Goal: Feedback & Contribution: Submit feedback/report problem

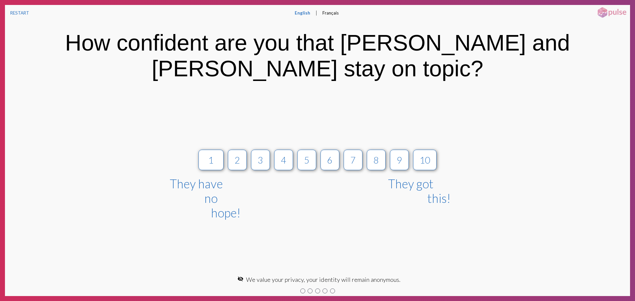
click at [290, 150] on button "4" at bounding box center [283, 160] width 19 height 21
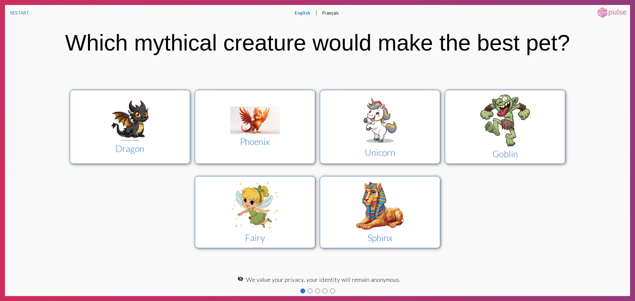
click at [287, 143] on div "Phoenix" at bounding box center [255, 141] width 108 height 11
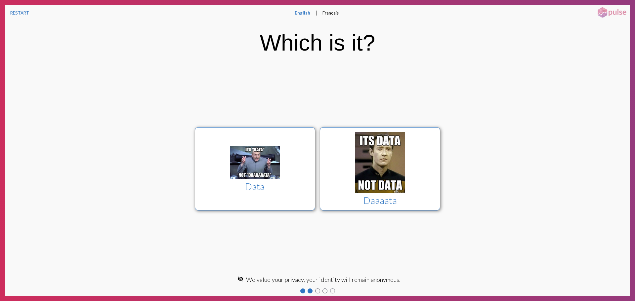
click at [394, 158] on img at bounding box center [380, 162] width 50 height 61
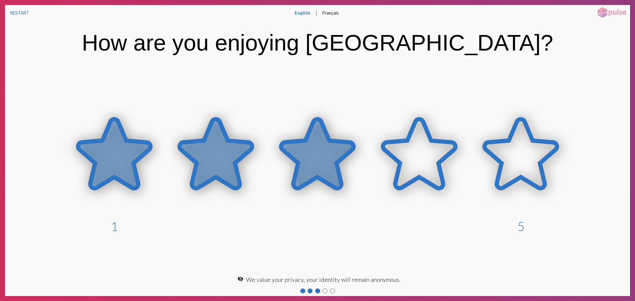
click at [305, 145] on icon at bounding box center [317, 153] width 72 height 69
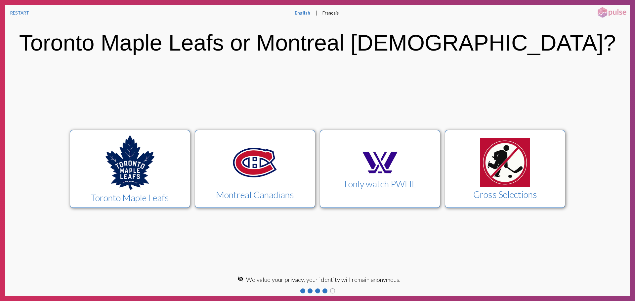
click at [350, 156] on div at bounding box center [380, 164] width 108 height 30
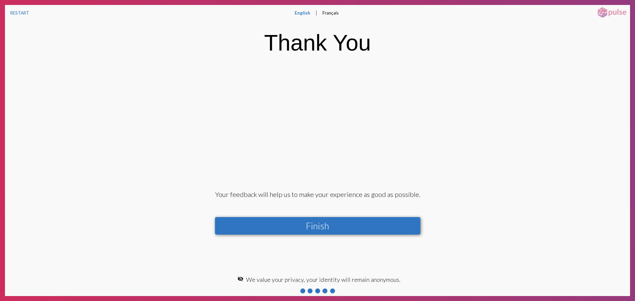
click at [336, 221] on button "Finish" at bounding box center [317, 226] width 205 height 18
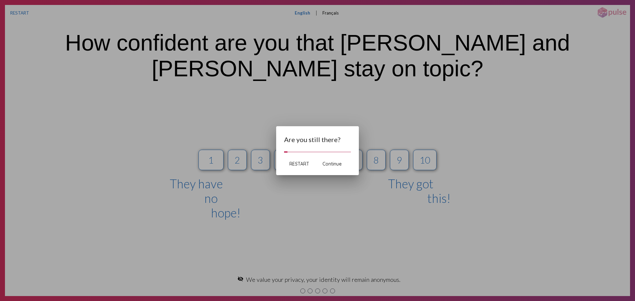
click at [258, 150] on div at bounding box center [317, 150] width 635 height 301
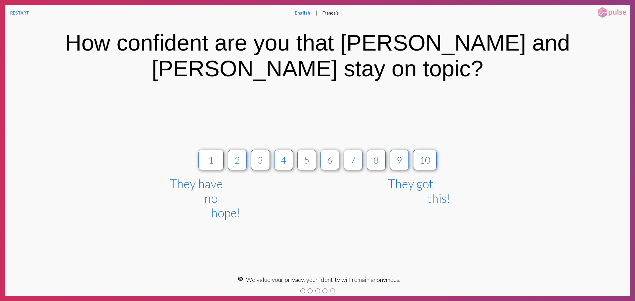
click at [258, 150] on button "3" at bounding box center [260, 160] width 19 height 21
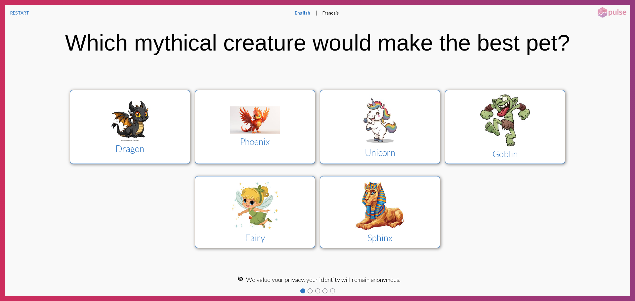
click at [385, 210] on img at bounding box center [380, 206] width 50 height 50
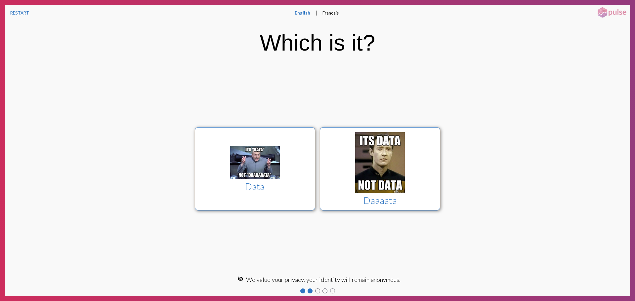
click at [251, 177] on img at bounding box center [255, 162] width 50 height 33
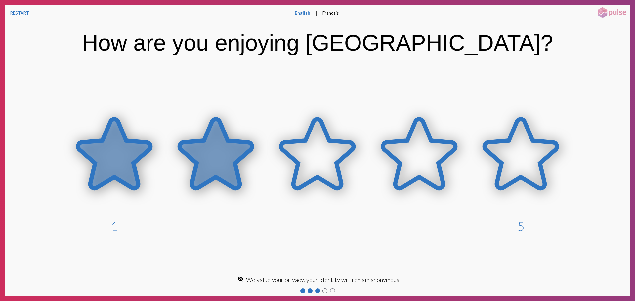
click at [218, 170] on icon at bounding box center [216, 153] width 72 height 69
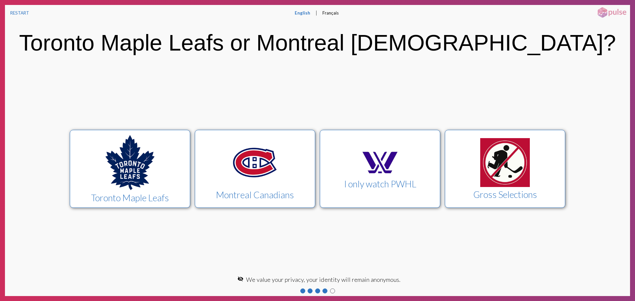
click at [487, 164] on img at bounding box center [505, 162] width 50 height 49
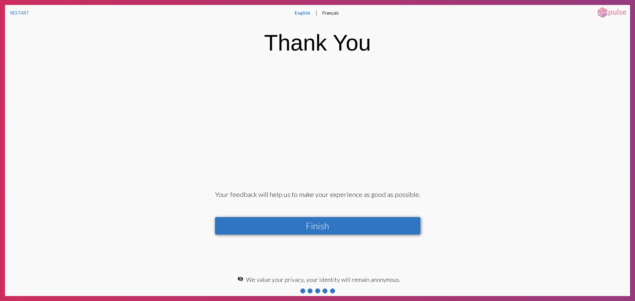
click at [361, 227] on button "Finish" at bounding box center [317, 226] width 205 height 18
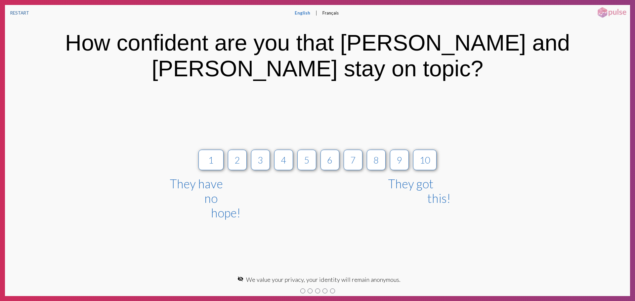
click at [25, 11] on button "RESTART" at bounding box center [19, 13] width 29 height 16
